Goal: Task Accomplishment & Management: Manage account settings

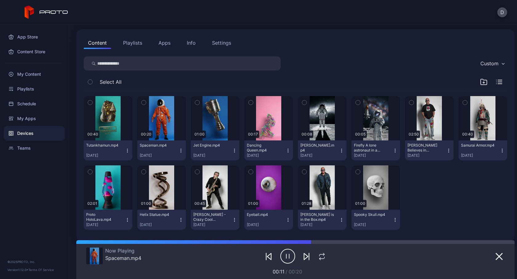
scroll to position [65, 0]
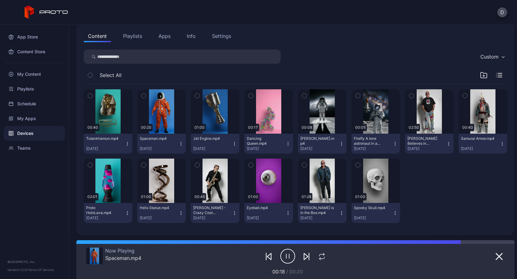
click at [430, 48] on div "Content Playlists Apps Info Settings Custom Select All 00:40 Tutankhamun.mp4 [D…" at bounding box center [295, 128] width 438 height 213
click at [430, 192] on div at bounding box center [429, 190] width 49 height 64
click at [357, 165] on icon "button" at bounding box center [358, 165] width 2 height 1
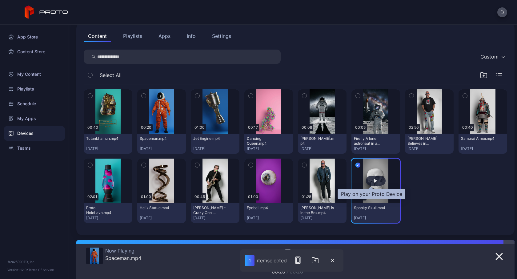
click at [374, 180] on div "button" at bounding box center [375, 181] width 3 height 4
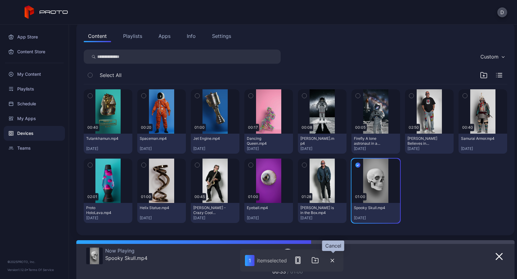
click at [333, 260] on icon "button" at bounding box center [332, 260] width 4 height 4
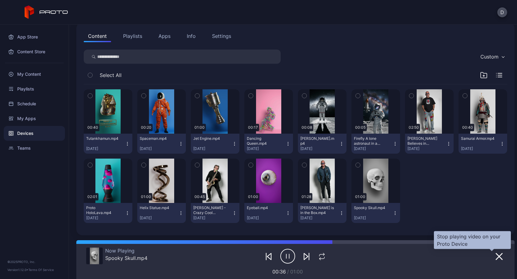
click at [496, 256] on icon "button" at bounding box center [499, 256] width 6 height 6
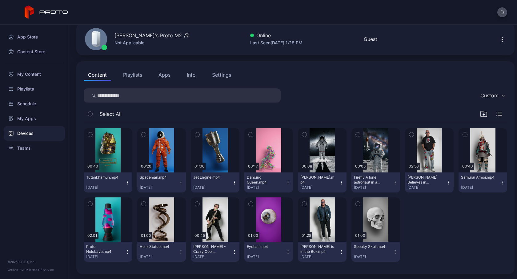
click at [133, 77] on button "Playlists" at bounding box center [133, 75] width 28 height 12
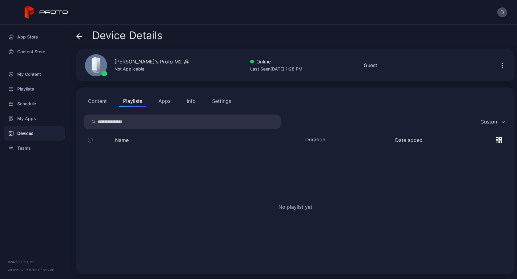
click at [164, 100] on button "Apps" at bounding box center [164, 101] width 21 height 12
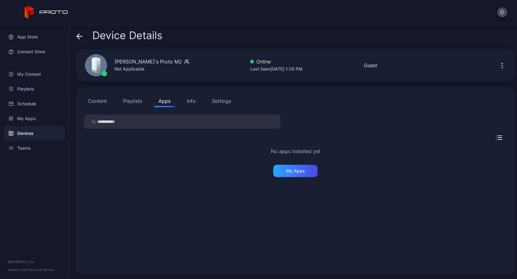
click at [187, 102] on div "Info" at bounding box center [191, 100] width 9 height 7
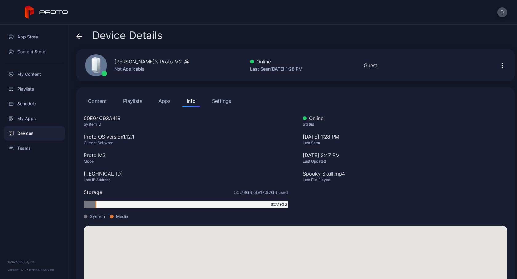
click at [223, 100] on div "Settings" at bounding box center [221, 100] width 19 height 7
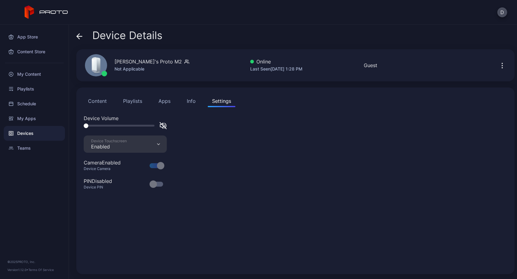
click at [189, 103] on div "Info" at bounding box center [191, 100] width 9 height 7
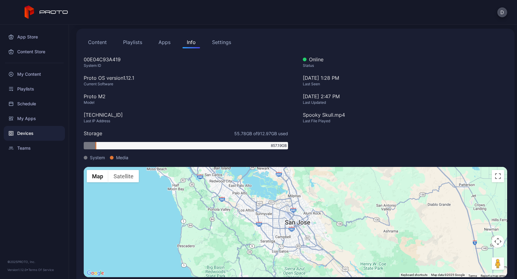
scroll to position [69, 0]
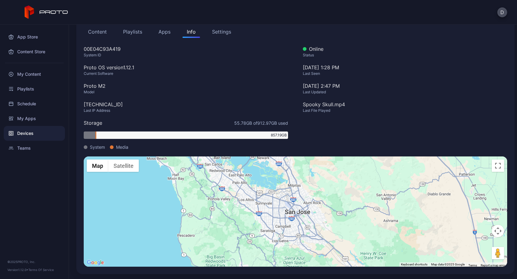
click at [97, 32] on button "Content" at bounding box center [97, 32] width 27 height 12
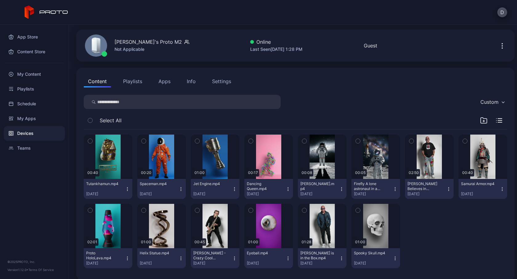
scroll to position [26, 0]
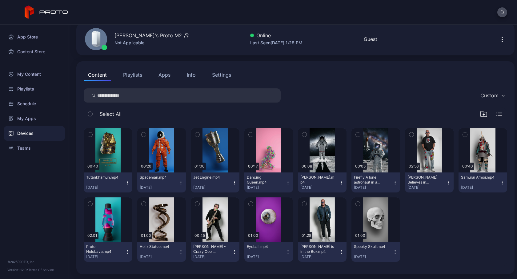
click at [249, 134] on icon "button" at bounding box center [251, 134] width 4 height 7
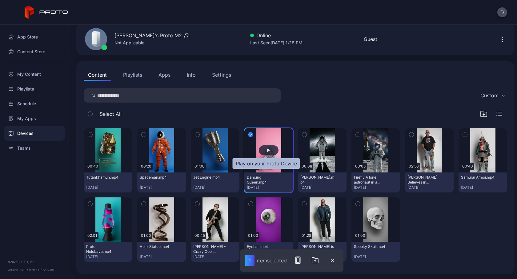
click at [267, 150] on div "button" at bounding box center [268, 150] width 3 height 4
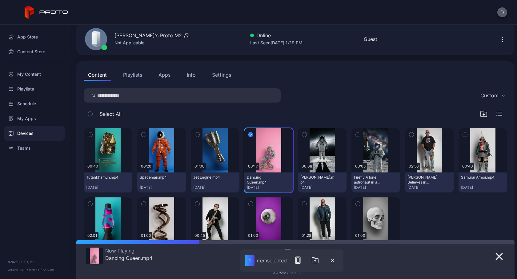
click at [503, 12] on button "D" at bounding box center [502, 12] width 10 height 10
